Goal: Complete application form: Complete application form

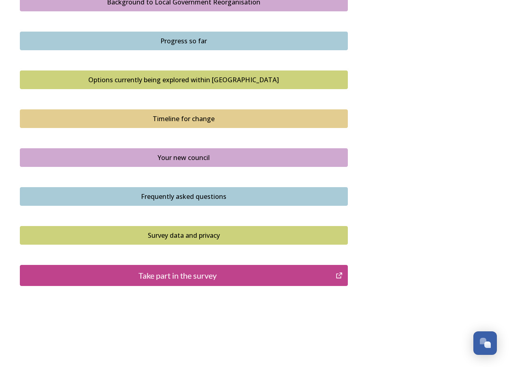
scroll to position [505, 0]
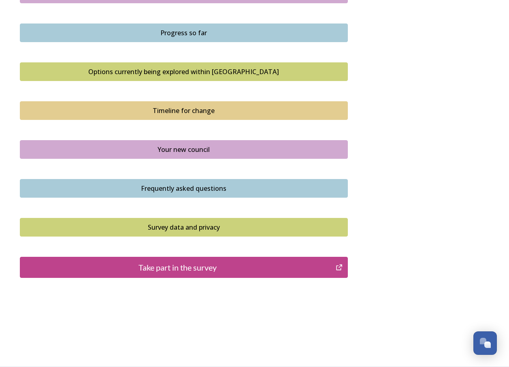
click at [206, 266] on div "Take part in the survey" at bounding box center [178, 267] width 308 height 12
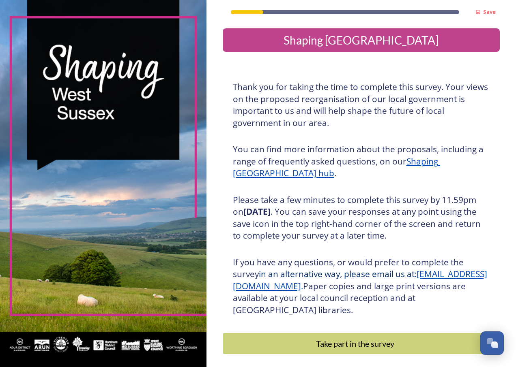
scroll to position [34, 0]
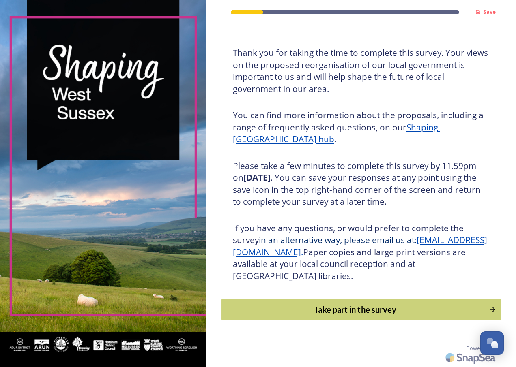
click at [364, 310] on div "Take part in the survey" at bounding box center [354, 310] width 259 height 12
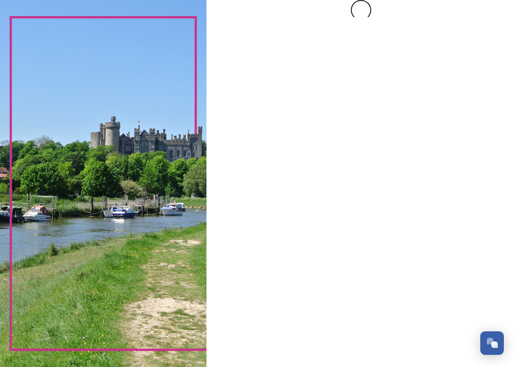
scroll to position [0, 0]
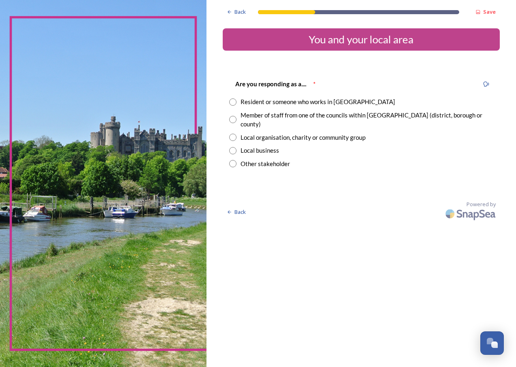
click at [234, 103] on input "radio" at bounding box center [232, 101] width 7 height 7
radio input "true"
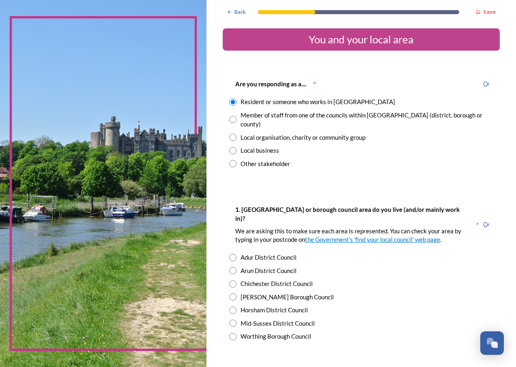
click at [235, 293] on input "radio" at bounding box center [232, 296] width 7 height 7
radio input "true"
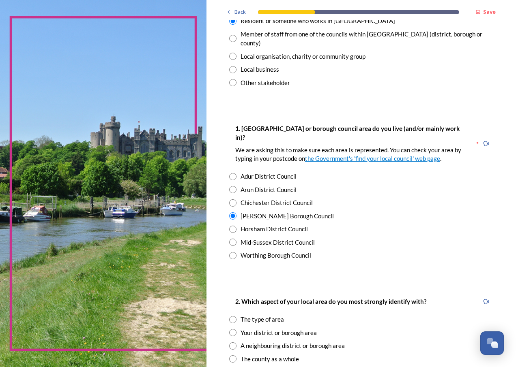
scroll to position [203, 0]
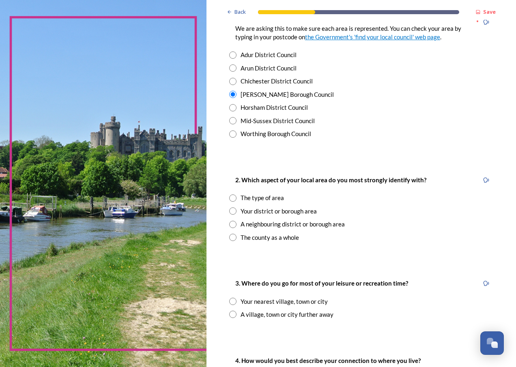
click at [233, 208] on input "radio" at bounding box center [232, 211] width 7 height 7
radio input "true"
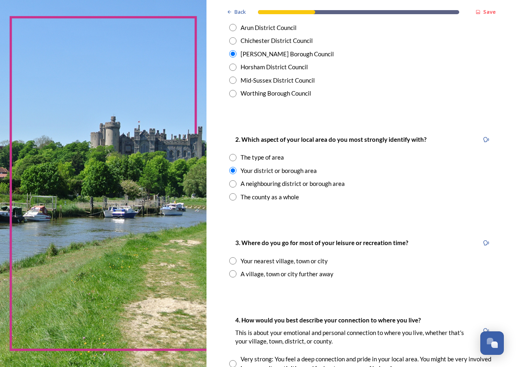
scroll to position [284, 0]
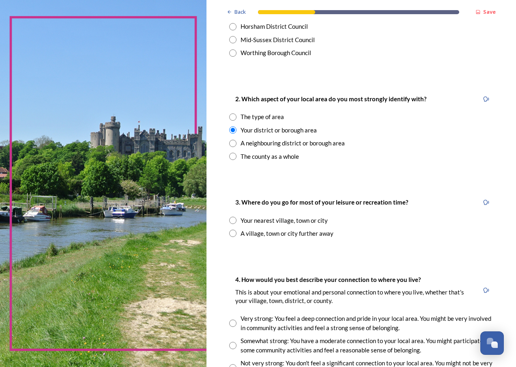
click at [234, 217] on input "radio" at bounding box center [232, 220] width 7 height 7
radio input "true"
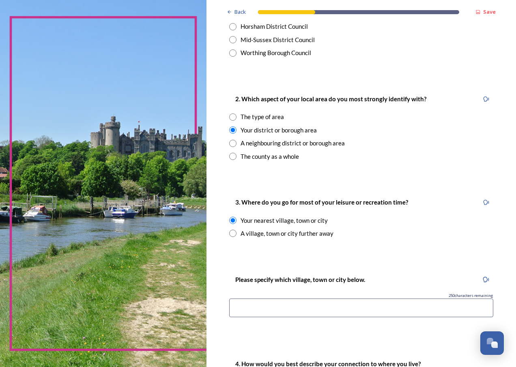
click at [347, 299] on input at bounding box center [361, 308] width 264 height 19
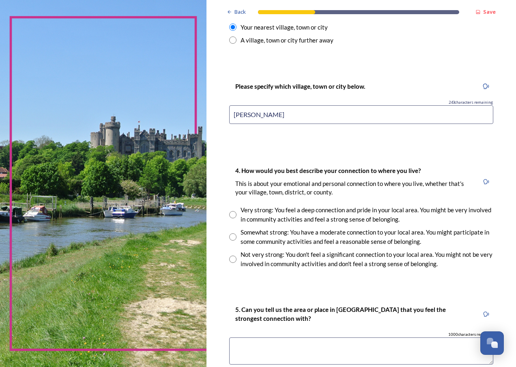
scroll to position [498, 0]
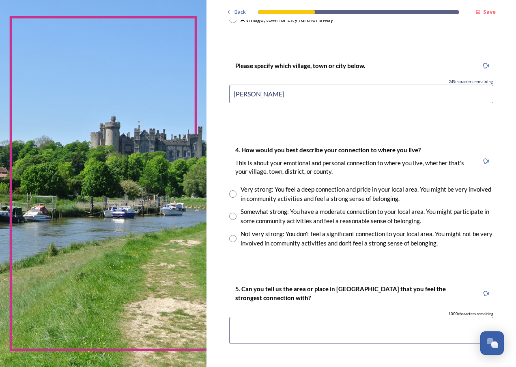
type input "Crawley"
click at [235, 213] on input "radio" at bounding box center [232, 216] width 7 height 7
radio input "true"
click at [311, 317] on textarea at bounding box center [361, 330] width 264 height 27
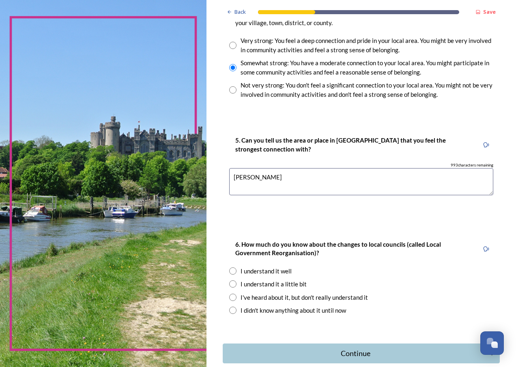
scroll to position [672, 0]
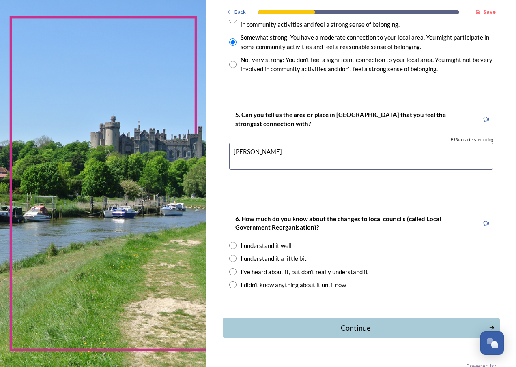
type textarea "Crawley"
click at [231, 255] on input "radio" at bounding box center [232, 258] width 7 height 7
radio input "true"
click at [357, 322] on div "Continue" at bounding box center [354, 327] width 259 height 11
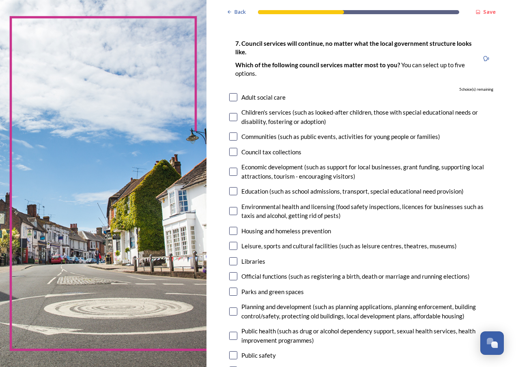
scroll to position [122, 0]
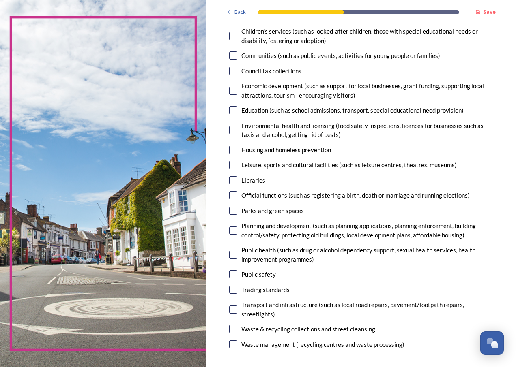
click at [233, 109] on input "checkbox" at bounding box center [233, 110] width 8 height 8
checkbox input "true"
click at [235, 255] on input "checkbox" at bounding box center [233, 255] width 8 height 8
checkbox input "true"
click at [235, 275] on input "checkbox" at bounding box center [233, 274] width 8 height 8
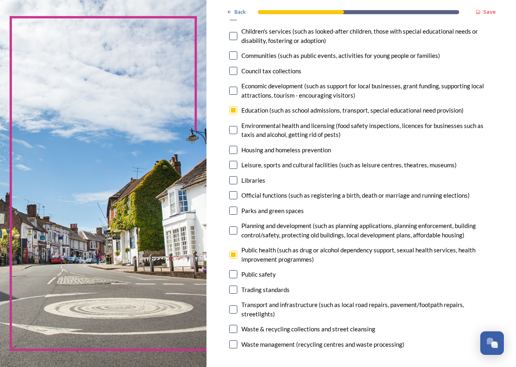
checkbox input "true"
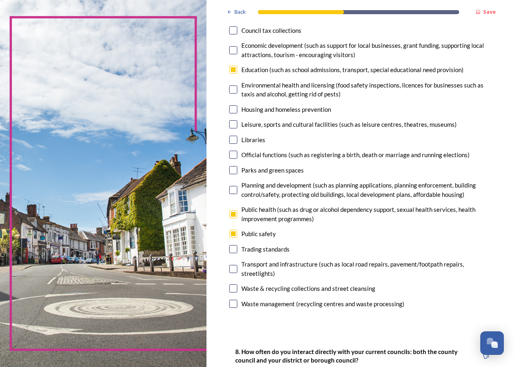
scroll to position [203, 0]
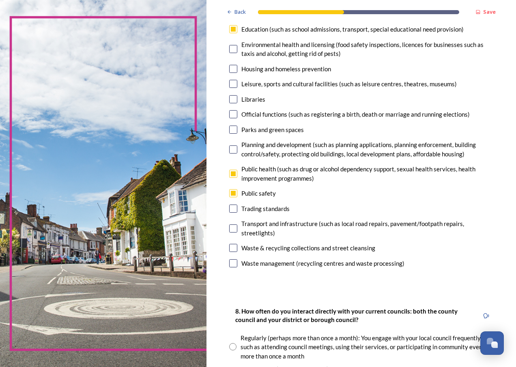
click at [237, 227] on div "Transport and infrastructure (such as local road repairs, pavement/footpath rep…" at bounding box center [361, 228] width 264 height 18
checkbox input "true"
click at [235, 246] on input "checkbox" at bounding box center [233, 248] width 8 height 8
checkbox input "true"
click at [235, 265] on input "checkbox" at bounding box center [233, 263] width 8 height 8
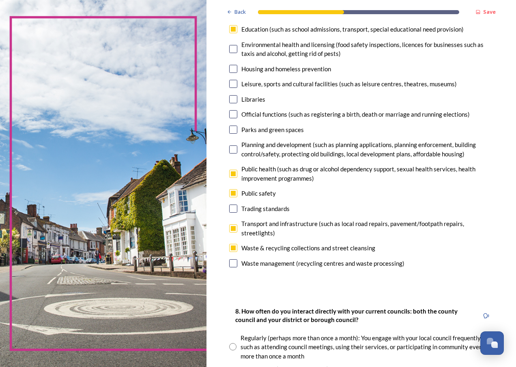
checkbox input "false"
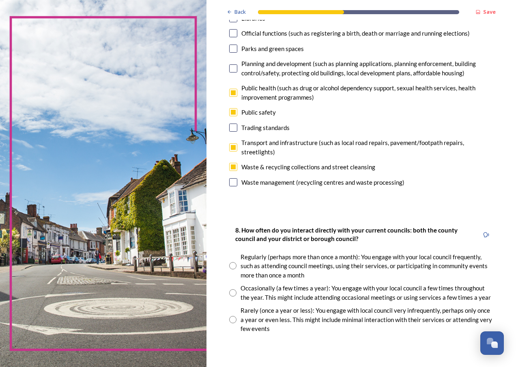
click at [235, 293] on input "radio" at bounding box center [232, 292] width 7 height 7
radio input "true"
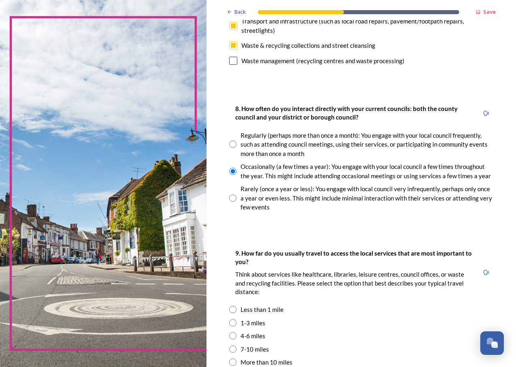
scroll to position [446, 0]
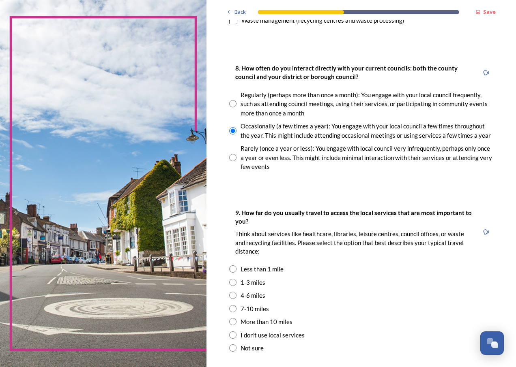
click at [233, 283] on input "radio" at bounding box center [232, 282] width 7 height 7
radio input "true"
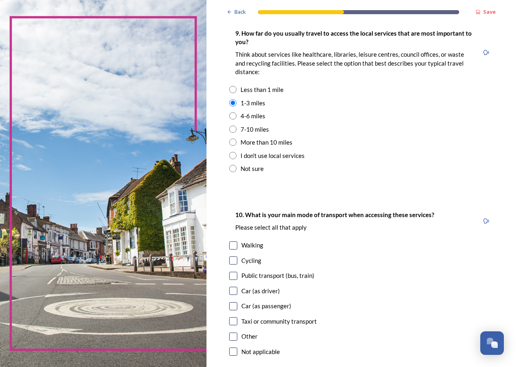
scroll to position [633, 0]
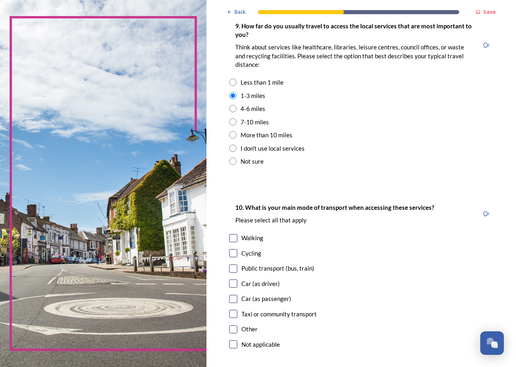
click at [232, 239] on input "checkbox" at bounding box center [233, 238] width 8 height 8
checkbox input "true"
click at [232, 269] on input "checkbox" at bounding box center [233, 269] width 8 height 8
checkbox input "true"
click at [234, 284] on input "checkbox" at bounding box center [233, 284] width 8 height 8
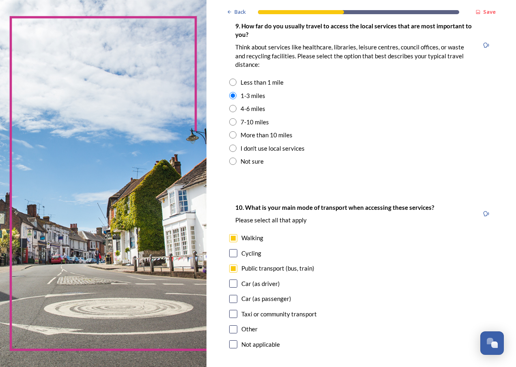
checkbox input "true"
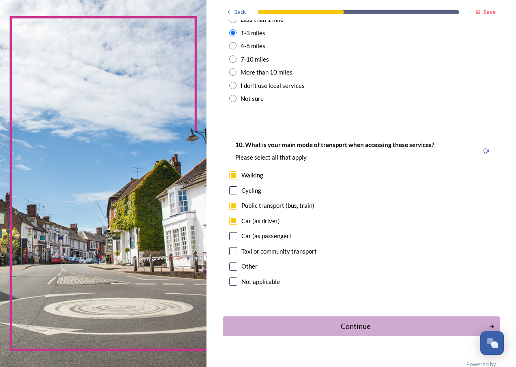
scroll to position [712, 0]
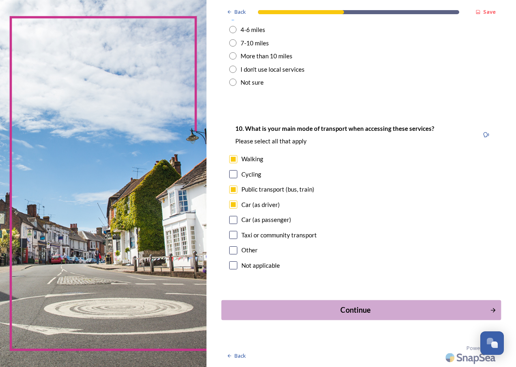
click at [360, 310] on div "Continue" at bounding box center [354, 310] width 259 height 11
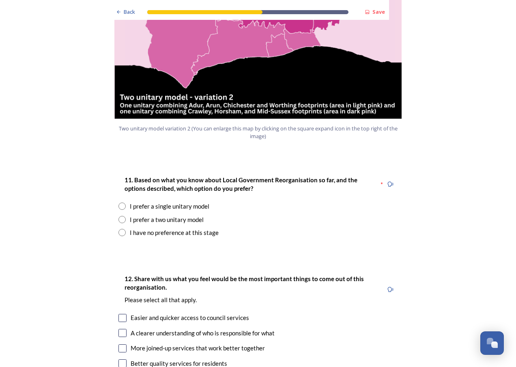
scroll to position [956, 0]
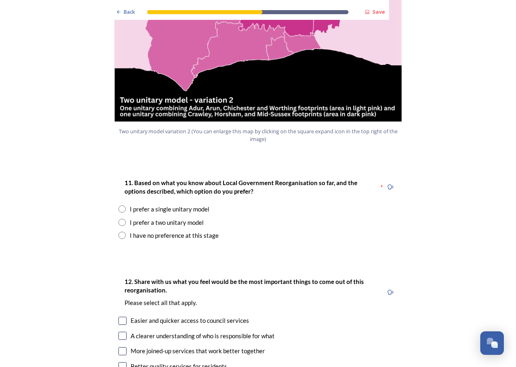
click at [120, 219] on input "radio" at bounding box center [121, 222] width 7 height 7
radio input "true"
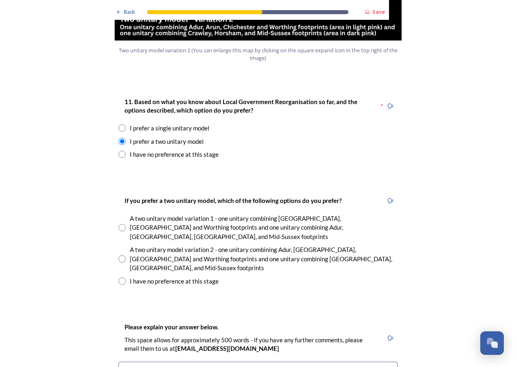
scroll to position [1118, 0]
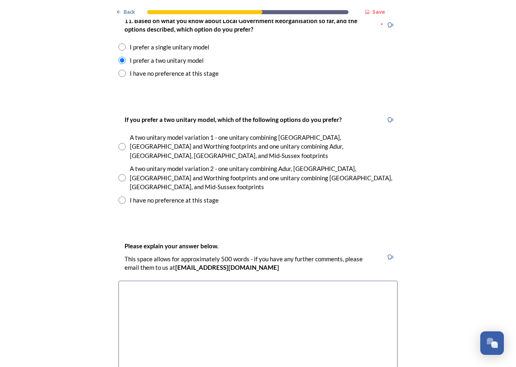
click at [118, 197] on input "radio" at bounding box center [121, 200] width 7 height 7
radio input "true"
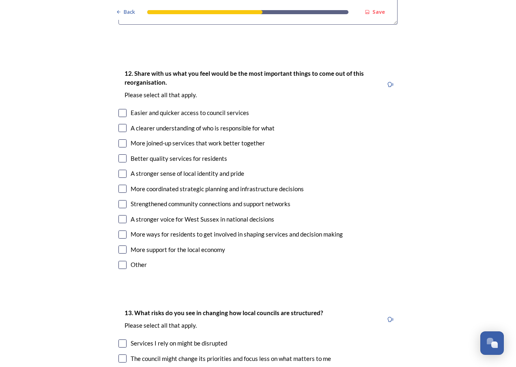
scroll to position [1430, 0]
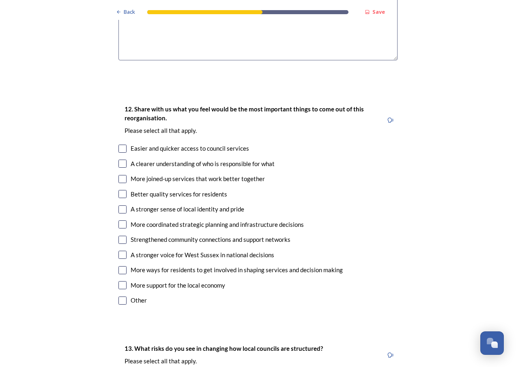
click at [120, 145] on input "checkbox" at bounding box center [122, 149] width 8 height 8
checkbox input "true"
click at [120, 190] on input "checkbox" at bounding box center [122, 194] width 8 height 8
checkbox input "true"
click at [120, 160] on input "checkbox" at bounding box center [122, 164] width 8 height 8
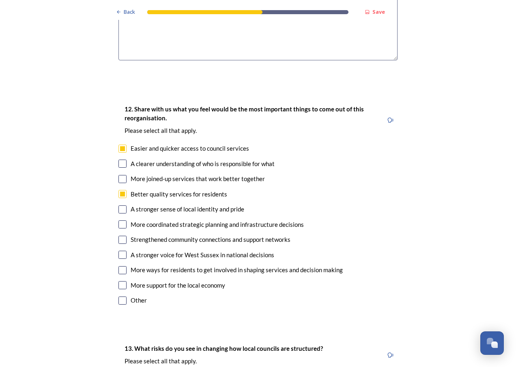
checkbox input "true"
click at [120, 175] on input "checkbox" at bounding box center [122, 179] width 8 height 8
checkbox input "true"
click at [120, 220] on input "checkbox" at bounding box center [122, 224] width 8 height 8
checkbox input "true"
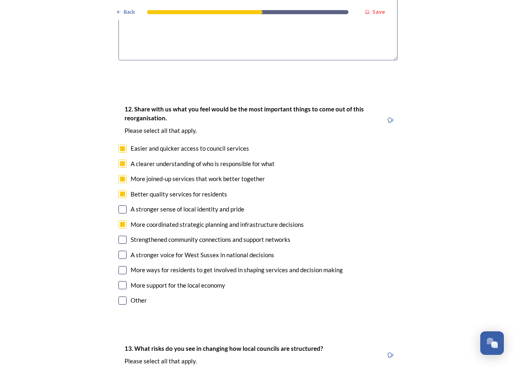
click at [121, 205] on input "checkbox" at bounding box center [122, 209] width 8 height 8
checkbox input "true"
click at [119, 251] on input "checkbox" at bounding box center [122, 255] width 8 height 8
checkbox input "true"
click at [122, 281] on input "checkbox" at bounding box center [122, 285] width 8 height 8
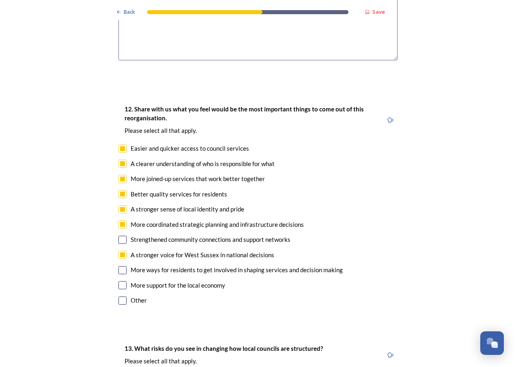
checkbox input "true"
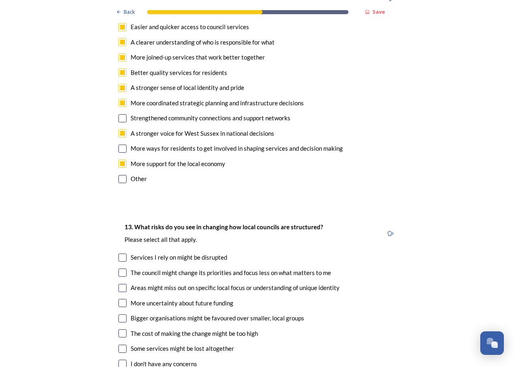
click at [120, 254] on input "checkbox" at bounding box center [122, 258] width 8 height 8
checkbox input "true"
click at [120, 269] on input "checkbox" at bounding box center [122, 273] width 8 height 8
checkbox input "true"
click at [123, 284] on input "checkbox" at bounding box center [122, 288] width 8 height 8
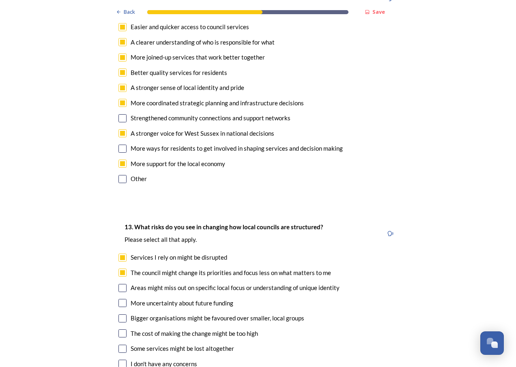
checkbox input "true"
click at [121, 299] on input "checkbox" at bounding box center [122, 303] width 8 height 8
checkbox input "true"
click at [121, 315] on input "checkbox" at bounding box center [122, 319] width 8 height 8
checkbox input "true"
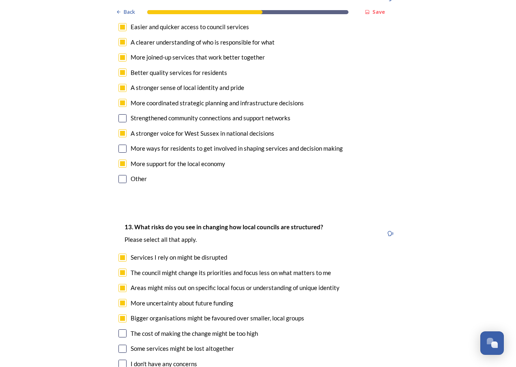
click at [119, 330] on input "checkbox" at bounding box center [122, 334] width 8 height 8
checkbox input "true"
click at [120, 345] on input "checkbox" at bounding box center [122, 349] width 8 height 8
checkbox input "true"
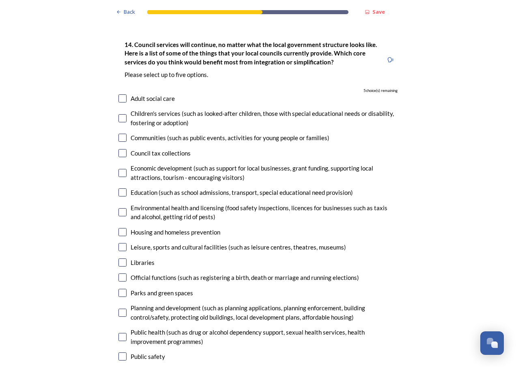
scroll to position [1921, 0]
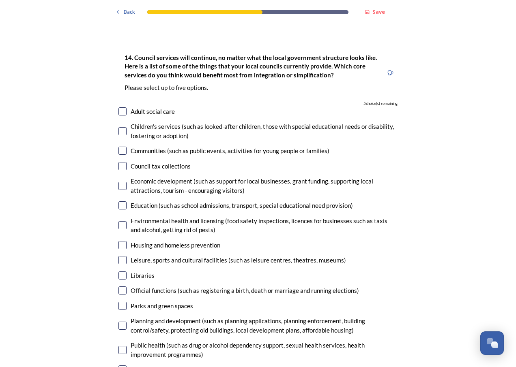
click at [120, 201] on input "checkbox" at bounding box center [122, 205] width 8 height 8
checkbox input "true"
click at [121, 182] on input "checkbox" at bounding box center [122, 186] width 8 height 8
checkbox input "true"
click at [122, 322] on input "checkbox" at bounding box center [122, 326] width 8 height 8
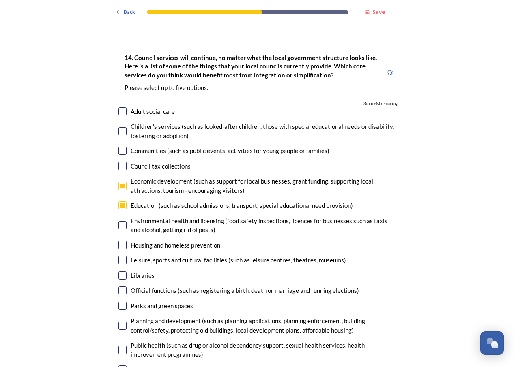
checkbox input "true"
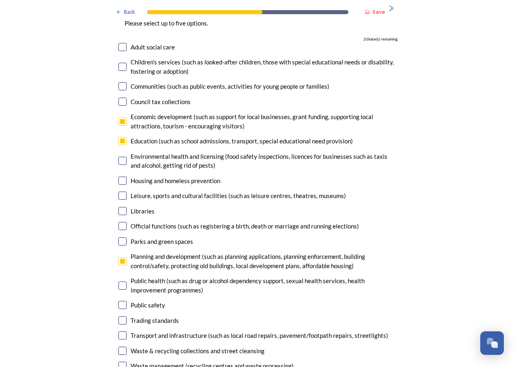
scroll to position [2043, 0]
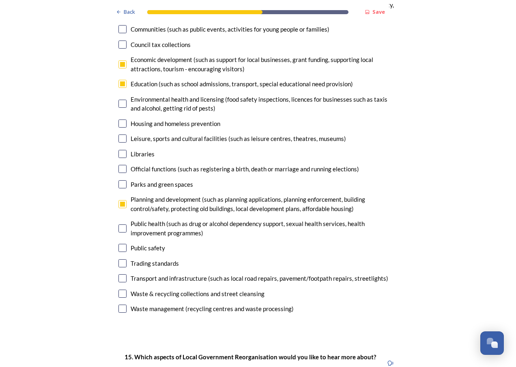
click at [118, 244] on input "checkbox" at bounding box center [122, 248] width 8 height 8
checkbox input "true"
click at [122, 274] on input "checkbox" at bounding box center [122, 278] width 8 height 8
checkbox input "true"
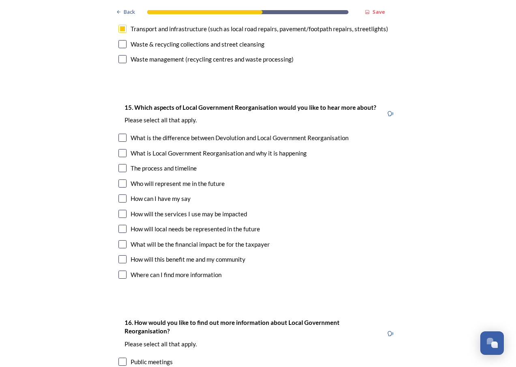
scroll to position [2283, 0]
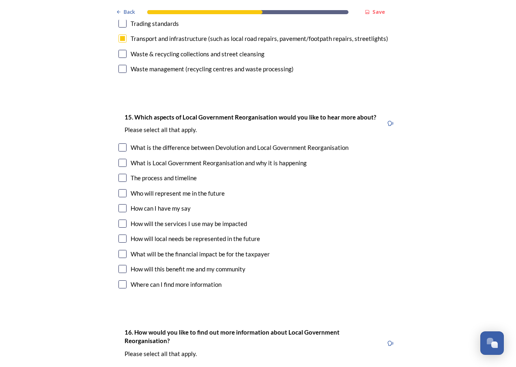
click at [122, 189] on input "checkbox" at bounding box center [122, 193] width 8 height 8
checkbox input "true"
click at [121, 220] on input "checkbox" at bounding box center [122, 224] width 8 height 8
checkbox input "true"
click at [118, 235] on input "checkbox" at bounding box center [122, 239] width 8 height 8
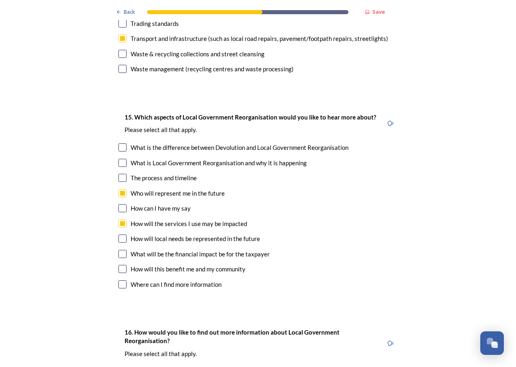
checkbox input "true"
click at [120, 250] on input "checkbox" at bounding box center [122, 254] width 8 height 8
checkbox input "true"
click at [121, 265] on input "checkbox" at bounding box center [122, 269] width 8 height 8
checkbox input "true"
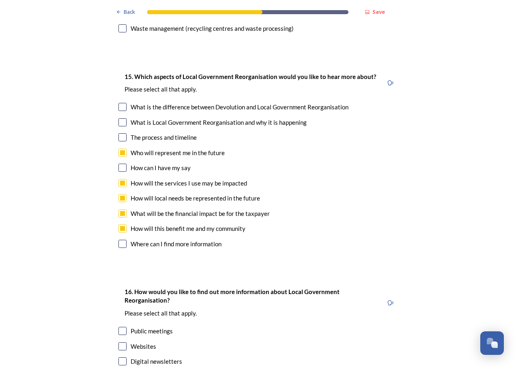
scroll to position [2404, 0]
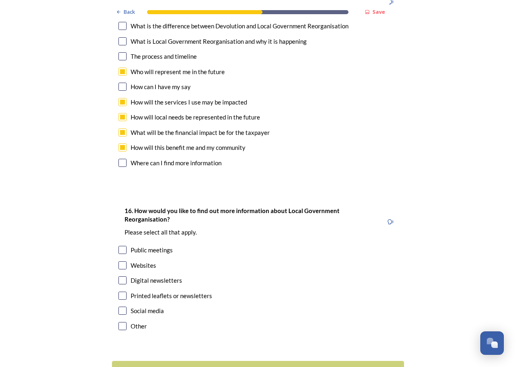
click at [120, 261] on input "checkbox" at bounding box center [122, 265] width 8 height 8
checkbox input "true"
click at [121, 276] on input "checkbox" at bounding box center [122, 280] width 8 height 8
checkbox input "true"
click at [256, 366] on div "Continue" at bounding box center [252, 371] width 274 height 11
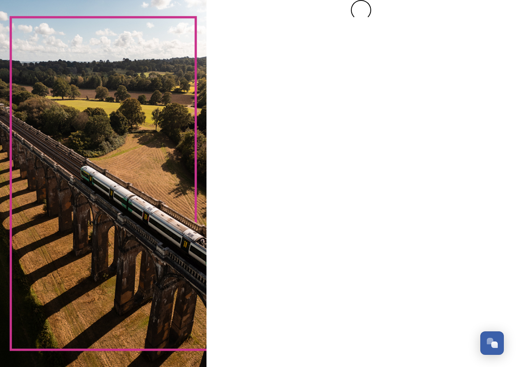
scroll to position [0, 0]
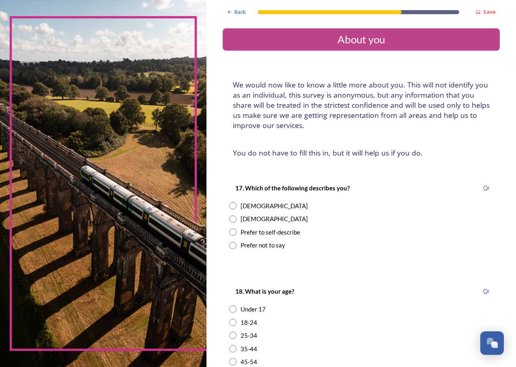
click at [233, 218] on input "radio" at bounding box center [232, 219] width 7 height 7
radio input "true"
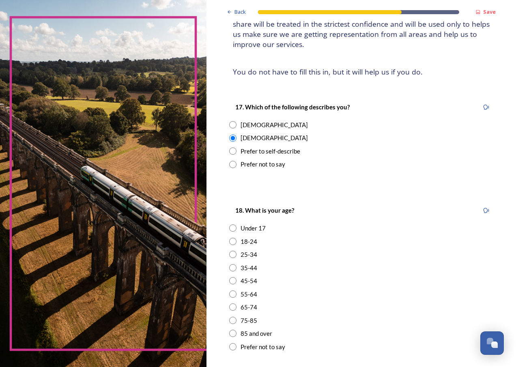
click at [231, 321] on input "radio" at bounding box center [232, 320] width 7 height 7
radio input "true"
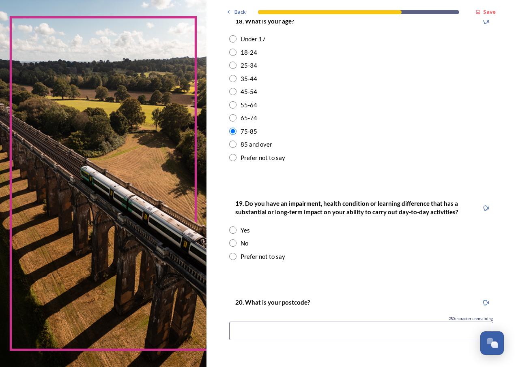
scroll to position [276, 0]
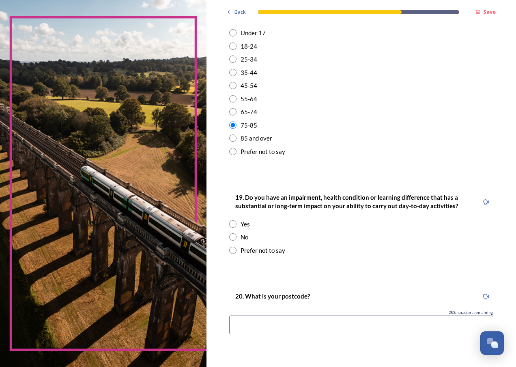
click at [234, 237] on input "radio" at bounding box center [232, 236] width 7 height 7
radio input "true"
click at [315, 325] on input at bounding box center [361, 325] width 264 height 19
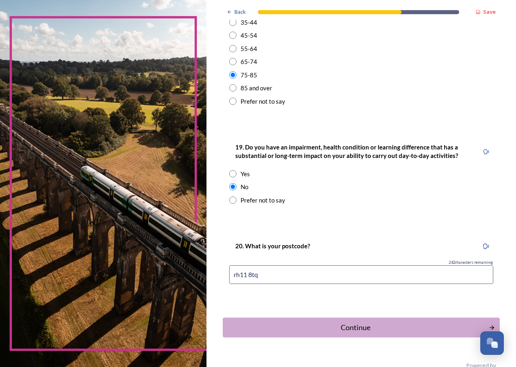
scroll to position [344, 0]
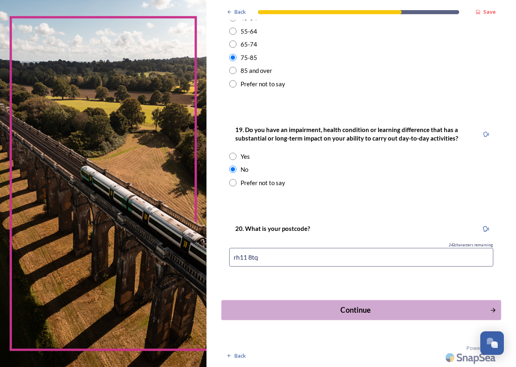
type input "rh11 8tq"
click at [361, 310] on div "Continue" at bounding box center [354, 310] width 259 height 11
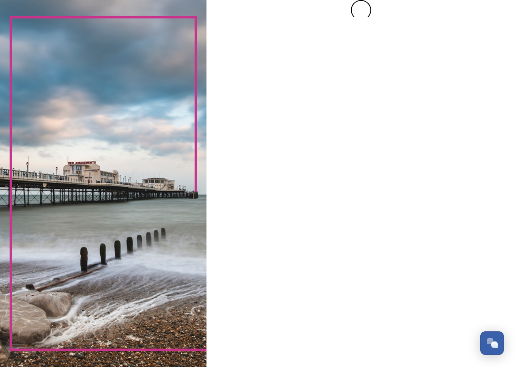
scroll to position [0, 0]
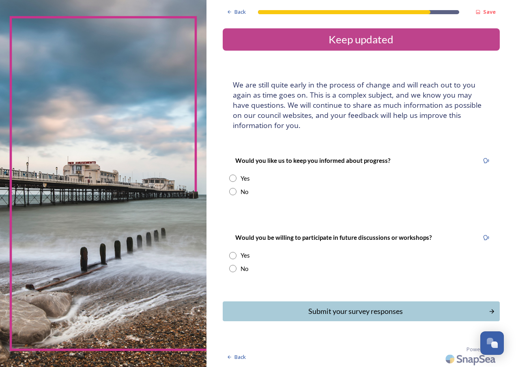
click at [233, 178] on input "radio" at bounding box center [232, 178] width 7 height 7
radio input "true"
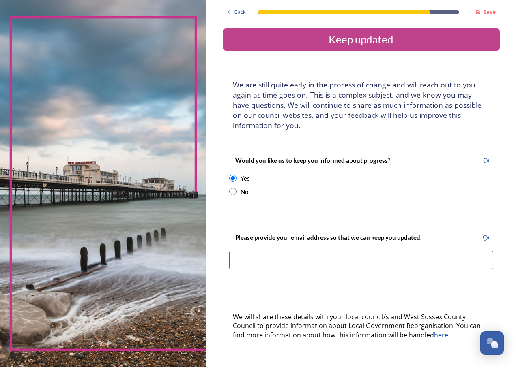
click at [312, 260] on input at bounding box center [361, 260] width 264 height 19
type input "roger.harrison49@btinternet.com"
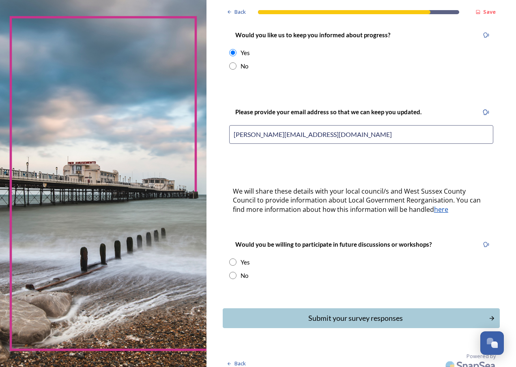
scroll to position [134, 0]
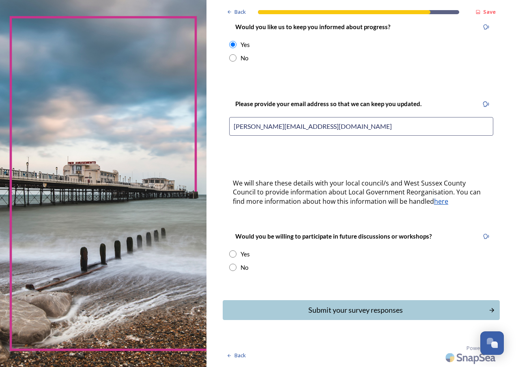
click at [234, 266] on input "radio" at bounding box center [232, 267] width 7 height 7
radio input "true"
click at [374, 309] on div "Submit your survey responses" at bounding box center [354, 310] width 259 height 11
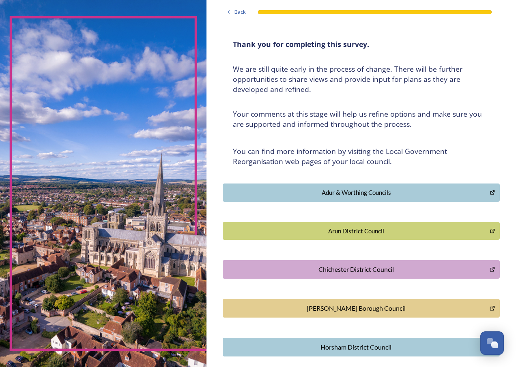
scroll to position [81, 0]
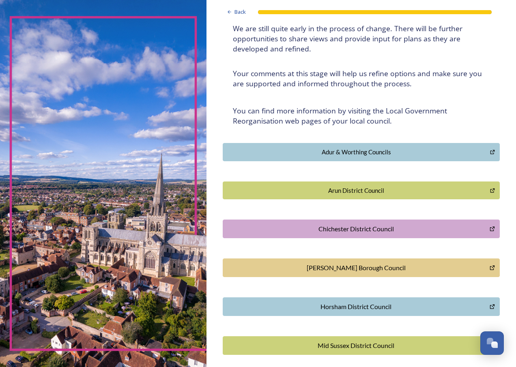
click at [383, 268] on div "[PERSON_NAME] Borough Council" at bounding box center [356, 268] width 258 height 10
